Goal: Contribute content

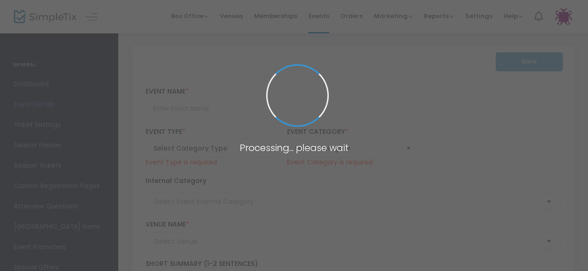
type input "Panel Conversation: Post Election Look Ahead"
type textarea "Expert panelists provide an insider’s look at the election results, the transit…"
type input "Register Now"
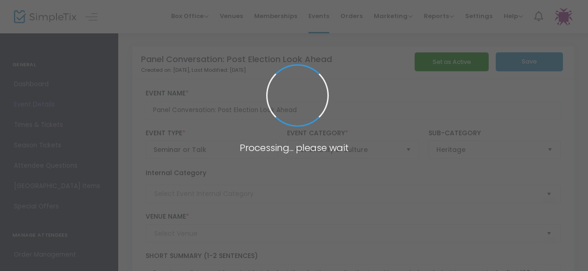
type input "[PERSON_NAME] and [PERSON_NAME] Capital [GEOGRAPHIC_DATA]"
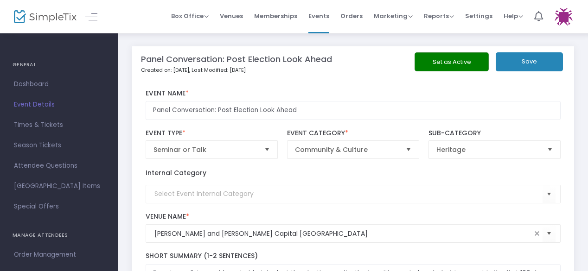
click at [54, 19] on img at bounding box center [45, 16] width 63 height 13
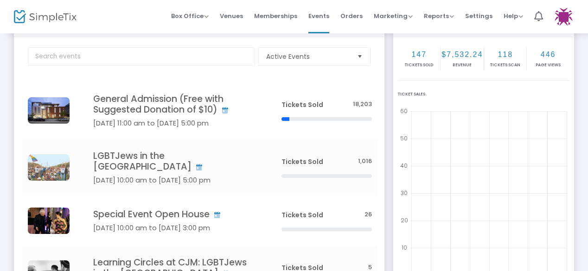
scroll to position [93, 0]
